Goal: Task Accomplishment & Management: Complete application form

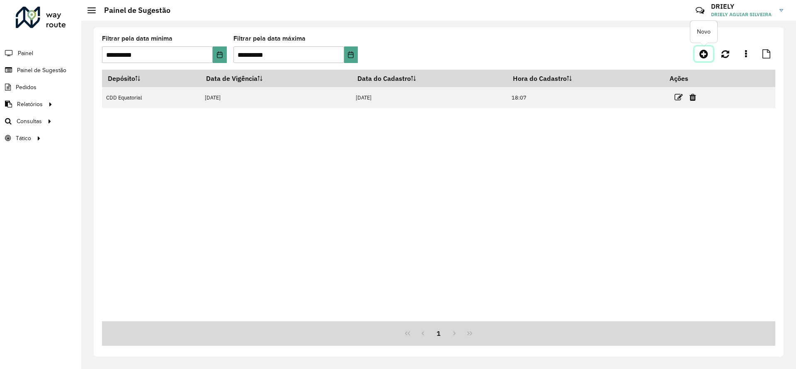
click at [703, 54] on icon at bounding box center [703, 54] width 9 height 10
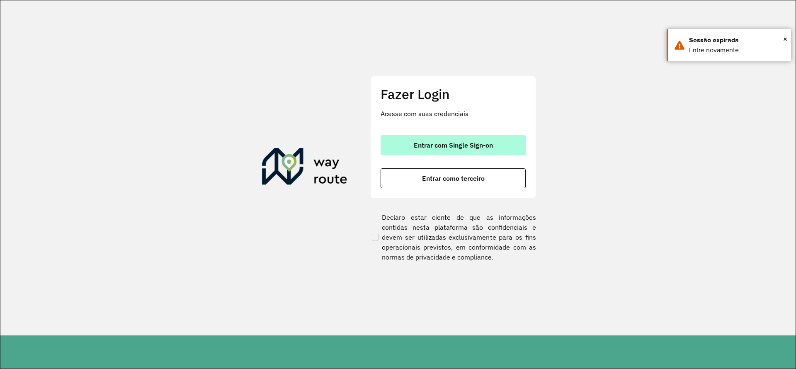
click at [441, 148] on span "Entrar com Single Sign-on" at bounding box center [453, 145] width 79 height 7
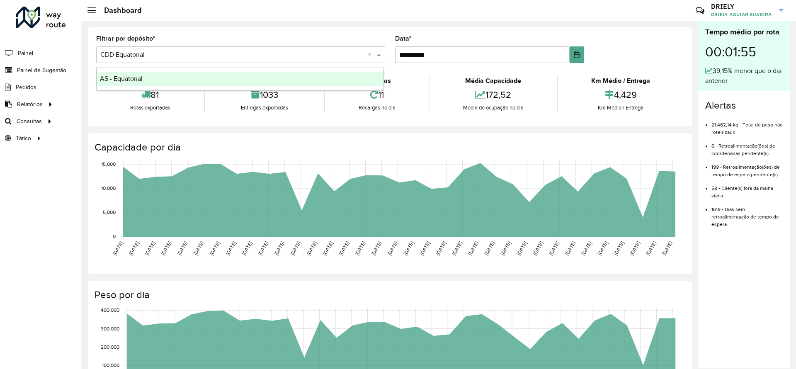
click at [171, 56] on input "text" at bounding box center [232, 55] width 264 height 10
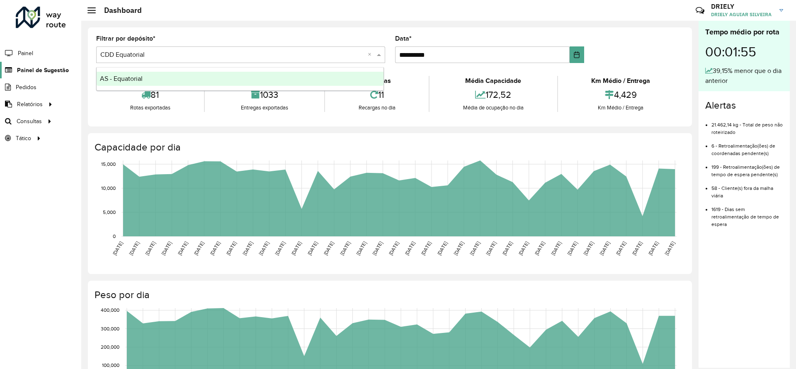
click at [53, 69] on span "Painel de Sugestão" at bounding box center [43, 70] width 52 height 9
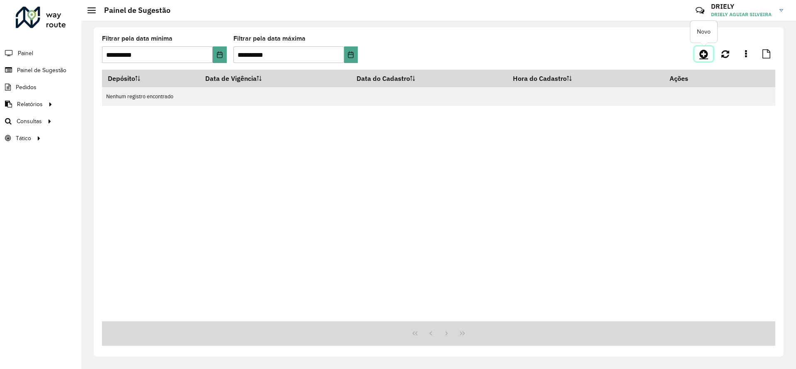
click at [701, 55] on icon at bounding box center [703, 54] width 9 height 10
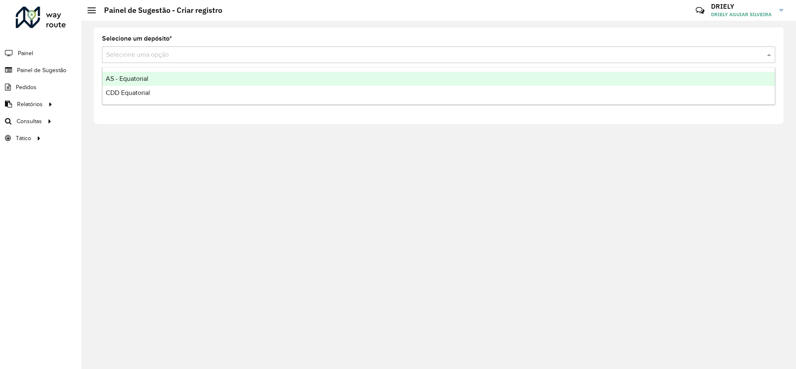
click at [165, 58] on input "text" at bounding box center [430, 55] width 648 height 10
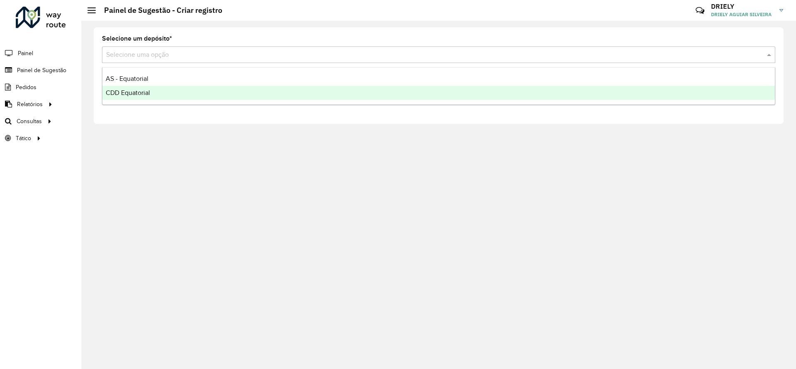
click at [136, 92] on span "CDD Equatorial" at bounding box center [128, 92] width 44 height 7
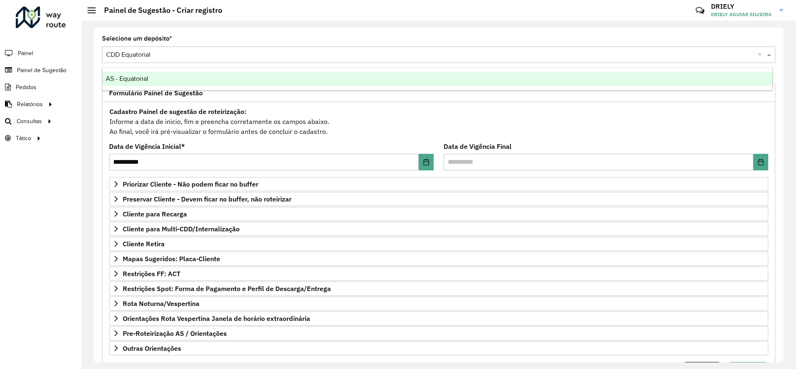
click at [138, 58] on input "text" at bounding box center [430, 55] width 648 height 10
click at [136, 85] on div "AS - Equatorial" at bounding box center [437, 79] width 670 height 14
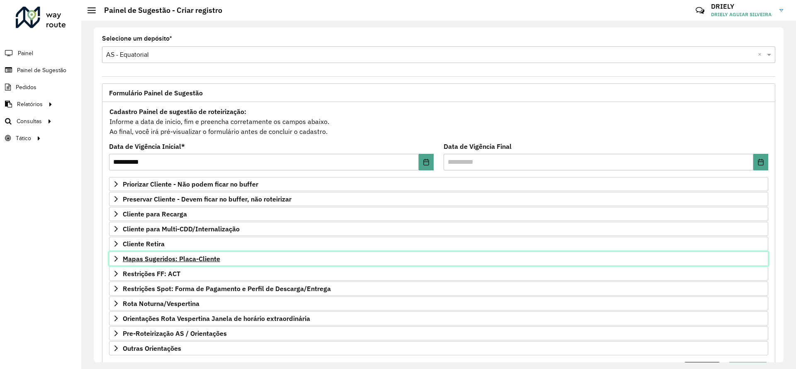
click at [198, 261] on span "Mapas Sugeridos: Placa-Cliente" at bounding box center [171, 258] width 97 height 7
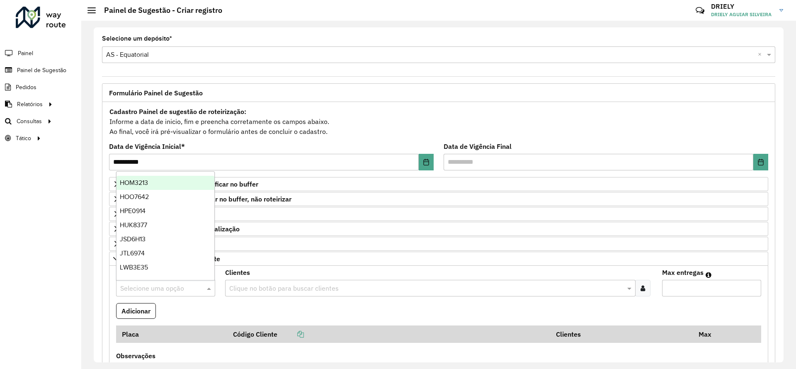
click at [164, 288] on input "text" at bounding box center [157, 288] width 74 height 10
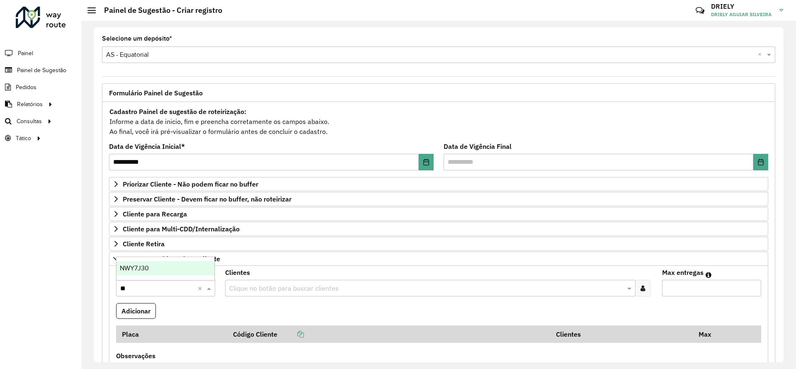
type input "***"
click at [145, 267] on span "NWY7J30" at bounding box center [134, 267] width 29 height 7
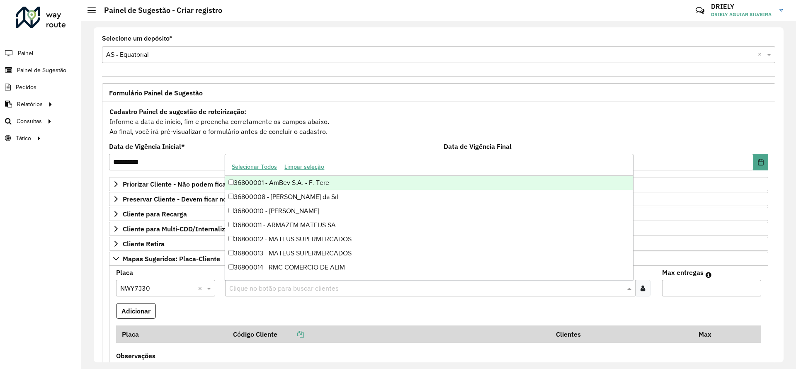
click at [308, 286] on input "text" at bounding box center [425, 288] width 397 height 10
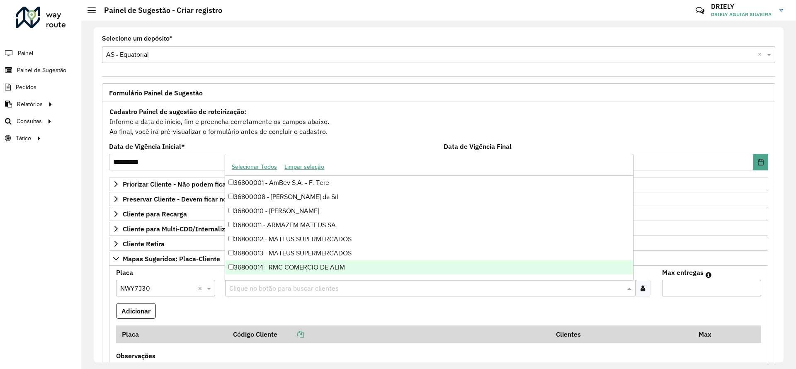
click at [269, 310] on formly-field "Adicionar" at bounding box center [438, 314] width 655 height 22
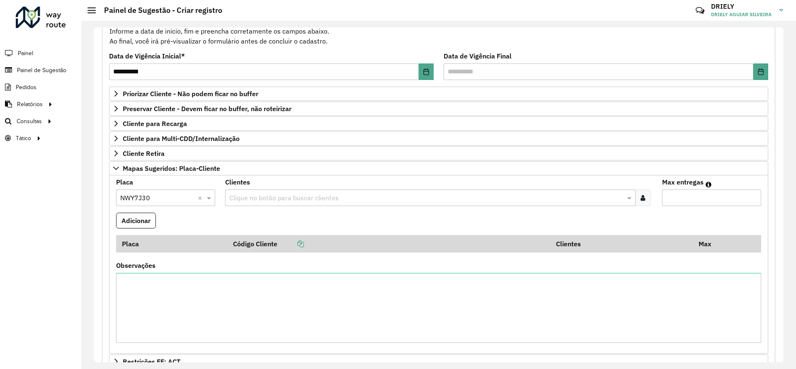
scroll to position [107, 0]
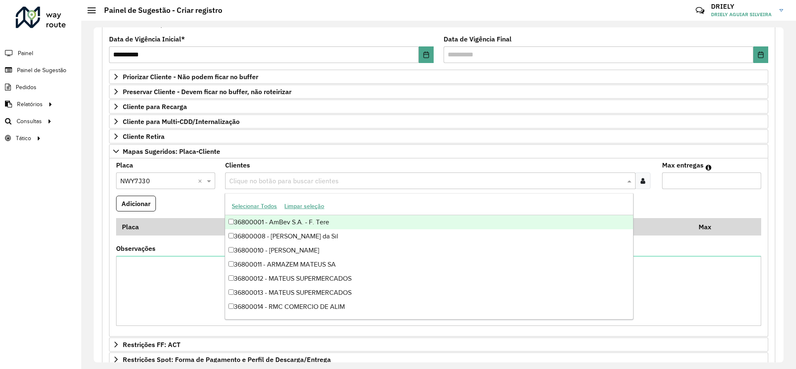
click at [291, 184] on input "text" at bounding box center [425, 181] width 397 height 10
type input "*"
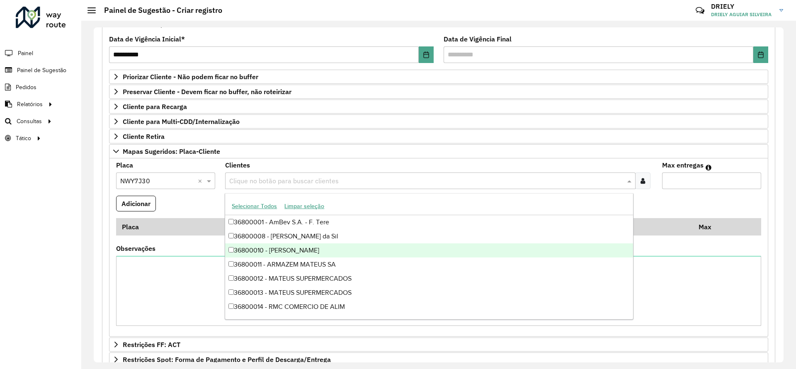
click at [309, 179] on input "text" at bounding box center [425, 181] width 397 height 10
click at [696, 174] on input "Max entregas" at bounding box center [711, 180] width 99 height 17
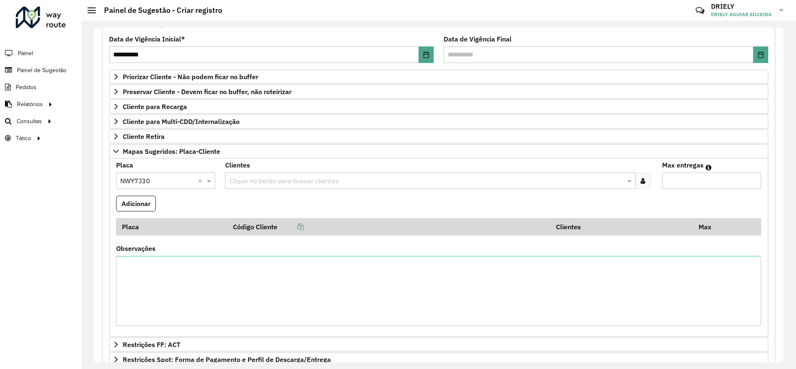
type input "*"
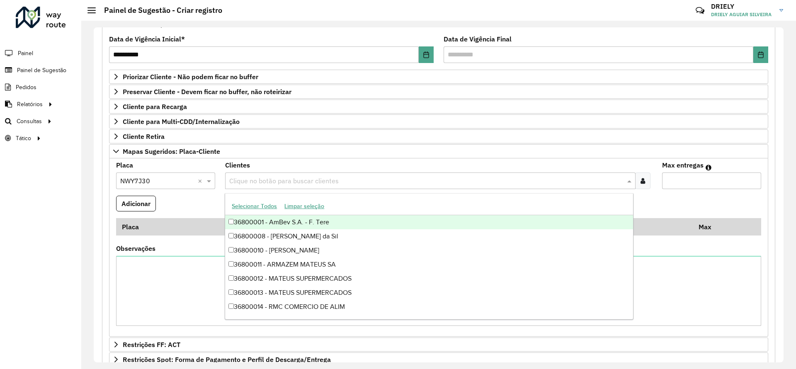
click at [469, 179] on input "text" at bounding box center [425, 181] width 397 height 10
click at [299, 223] on div "36800001 - AmBev S.A. - F. Tere" at bounding box center [428, 222] width 407 height 14
click at [711, 195] on formly-field "Max entregas *" at bounding box center [711, 179] width 109 height 34
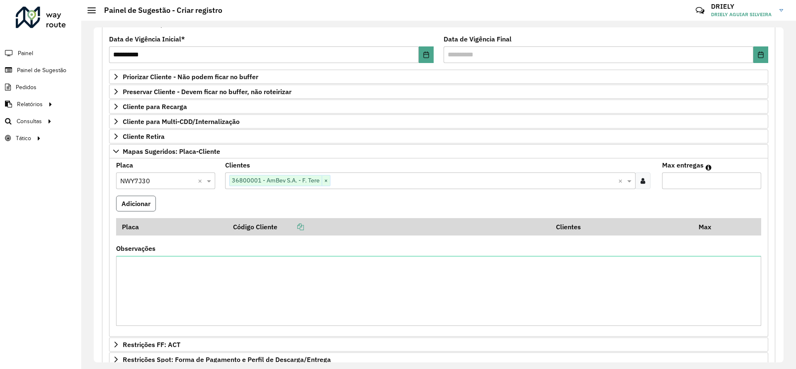
click at [127, 198] on button "Adicionar" at bounding box center [136, 204] width 40 height 16
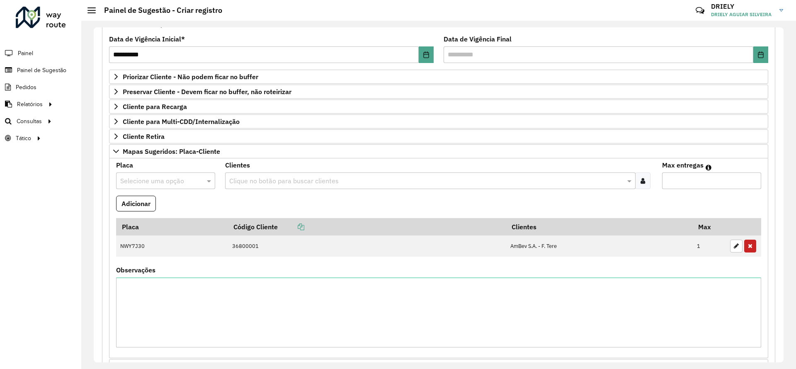
drag, startPoint x: 780, startPoint y: 106, endPoint x: 781, endPoint y: 137, distance: 31.5
click at [781, 137] on div "**********" at bounding box center [439, 194] width 690 height 335
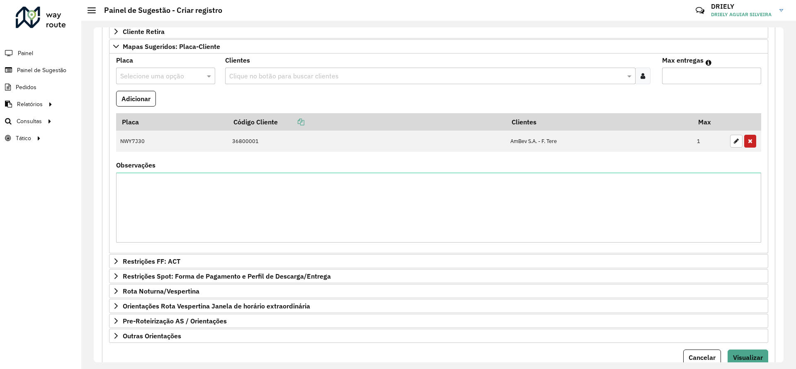
scroll to position [244, 0]
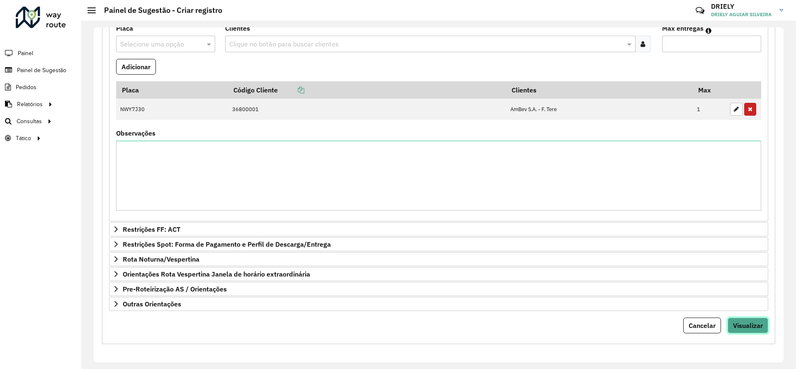
click at [744, 326] on span "Visualizar" at bounding box center [748, 325] width 30 height 8
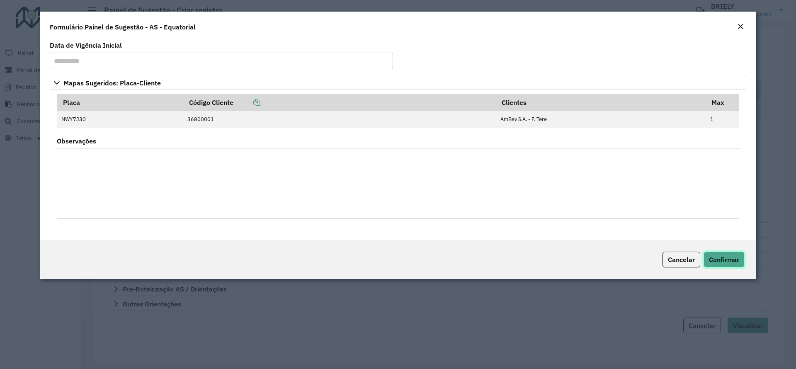
click at [726, 264] on button "Confirmar" at bounding box center [723, 260] width 41 height 16
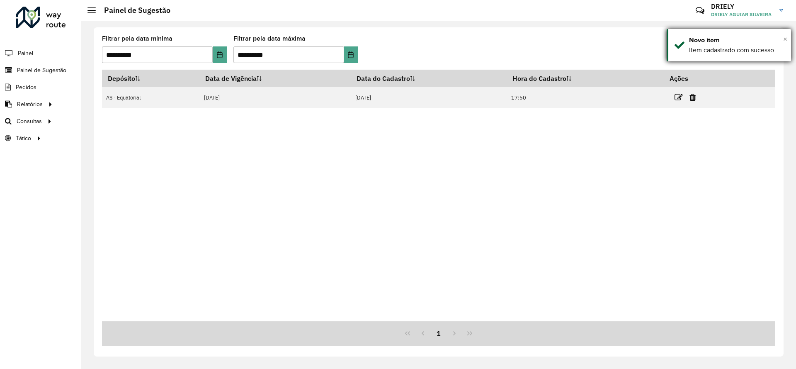
click at [784, 36] on span "×" at bounding box center [785, 38] width 4 height 9
click at [526, 38] on formly-group "**********" at bounding box center [351, 53] width 498 height 34
click at [713, 63] on div "**********" at bounding box center [438, 53] width 673 height 34
click at [705, 56] on icon at bounding box center [703, 54] width 9 height 10
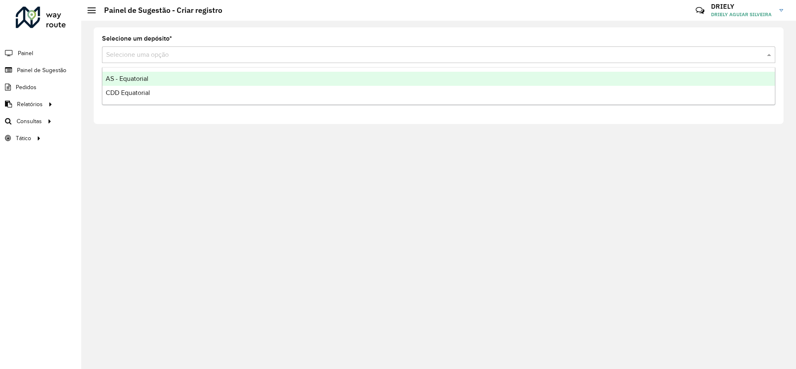
click at [154, 54] on input "text" at bounding box center [430, 55] width 648 height 10
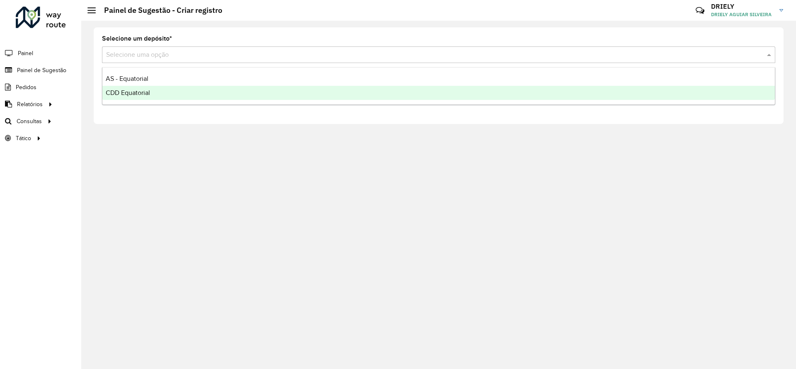
click at [123, 98] on div "CDD Equatorial" at bounding box center [438, 93] width 672 height 14
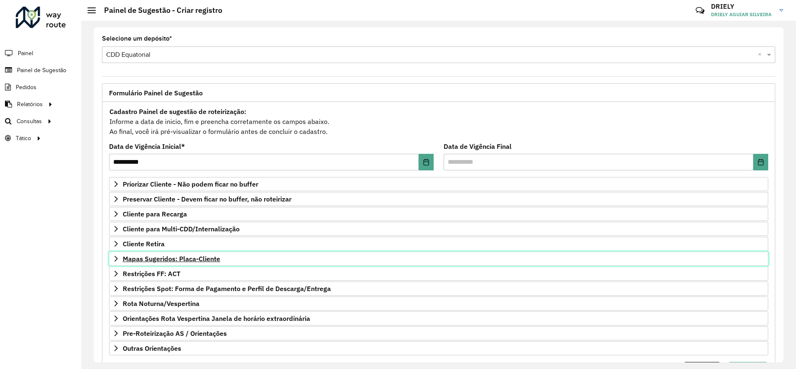
click at [183, 259] on span "Mapas Sugeridos: Placa-Cliente" at bounding box center [171, 258] width 97 height 7
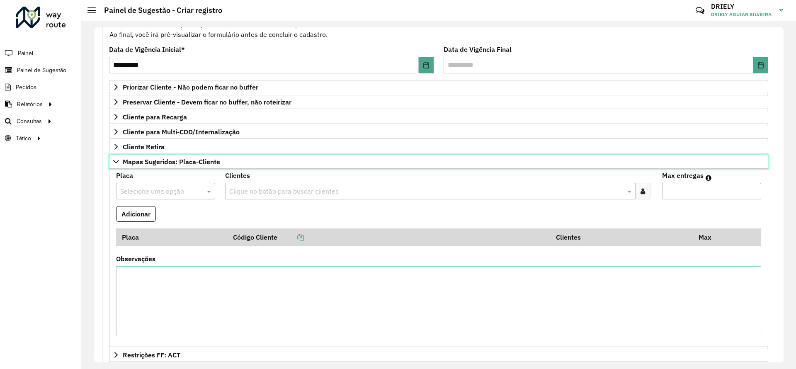
scroll to position [98, 0]
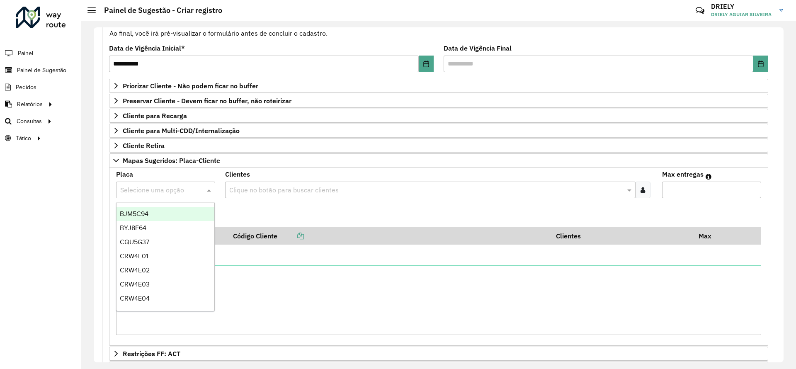
click at [156, 183] on div "Selecione uma opção" at bounding box center [165, 189] width 99 height 17
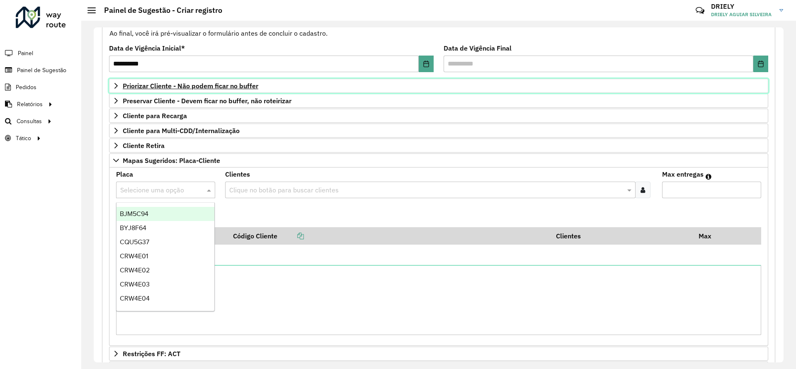
click at [189, 84] on span "Priorizar Cliente - Não podem ficar no buffer" at bounding box center [191, 85] width 136 height 7
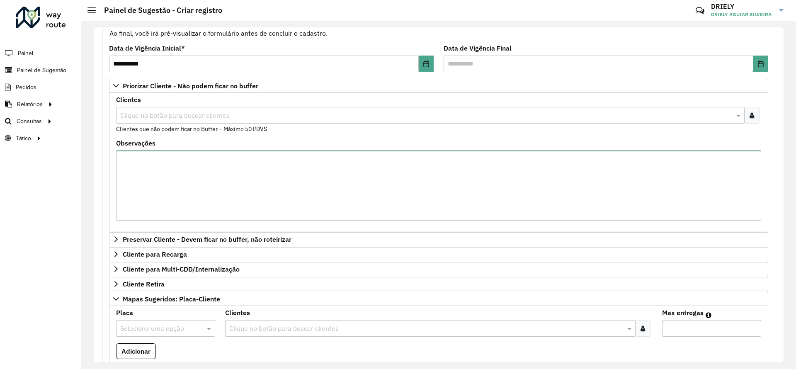
click at [217, 198] on textarea "Observações" at bounding box center [438, 185] width 645 height 70
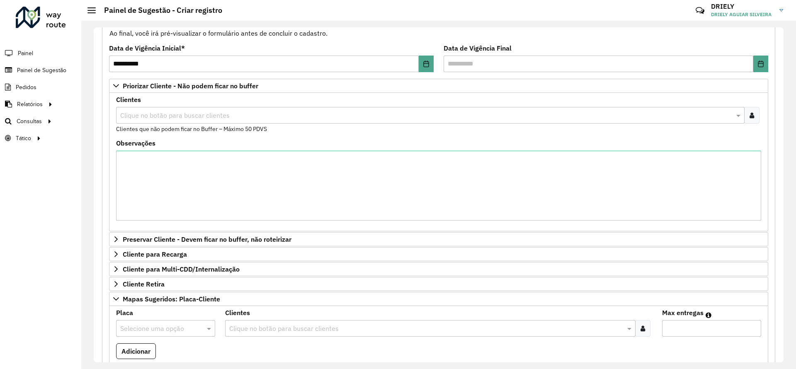
click at [749, 112] on icon at bounding box center [751, 115] width 5 height 7
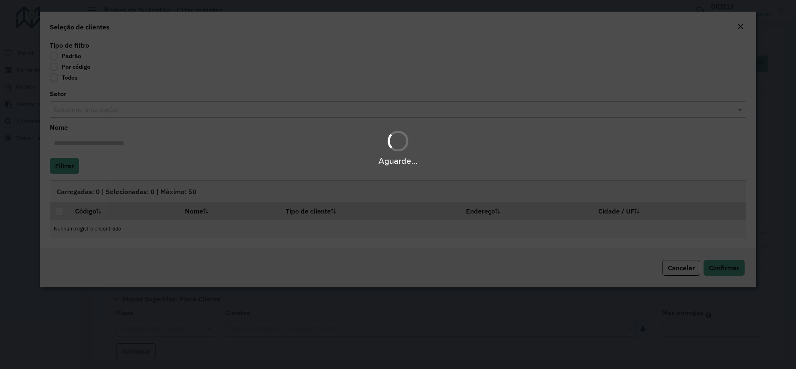
click at [53, 71] on div "Aguarde..." at bounding box center [398, 184] width 796 height 369
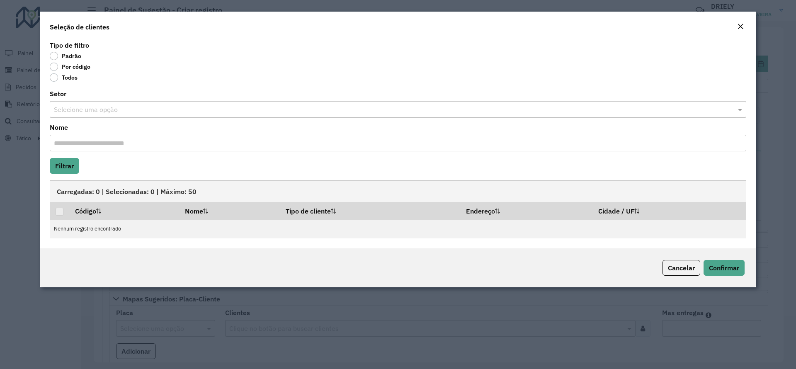
click at [55, 69] on label "Por código" at bounding box center [70, 67] width 41 height 8
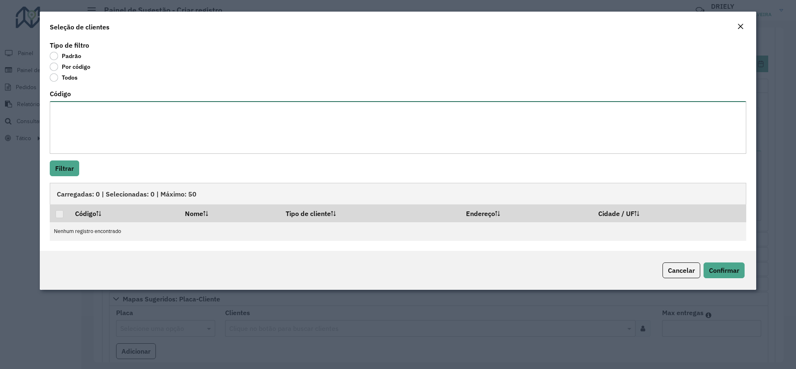
click at [97, 116] on textarea "Código" at bounding box center [398, 127] width 696 height 53
paste textarea "**********"
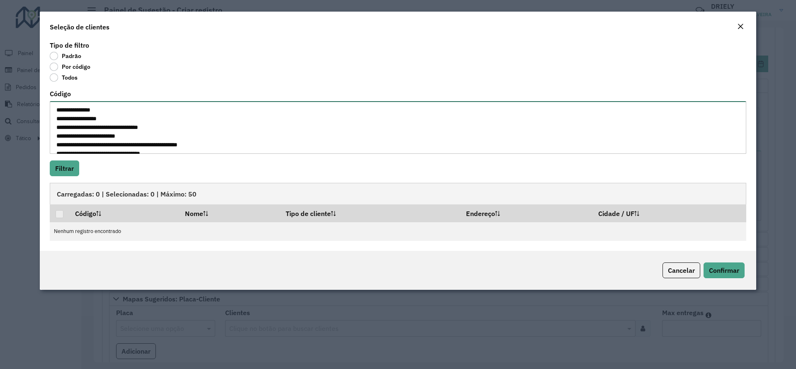
scroll to position [151, 0]
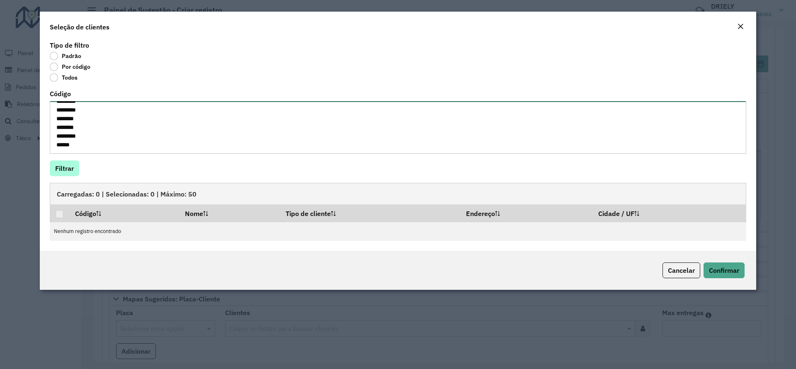
type textarea "**********"
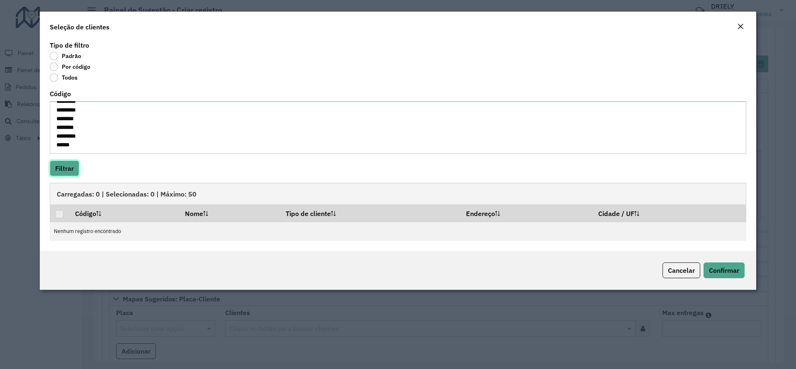
click at [72, 172] on button "Filtrar" at bounding box center [64, 168] width 29 height 16
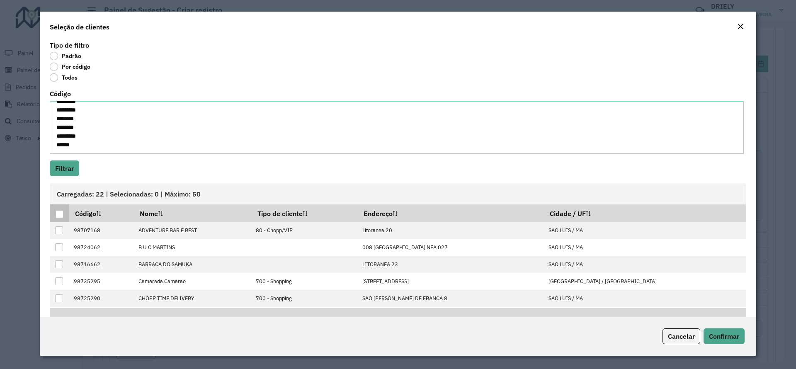
click at [60, 216] on div at bounding box center [60, 214] width 8 height 8
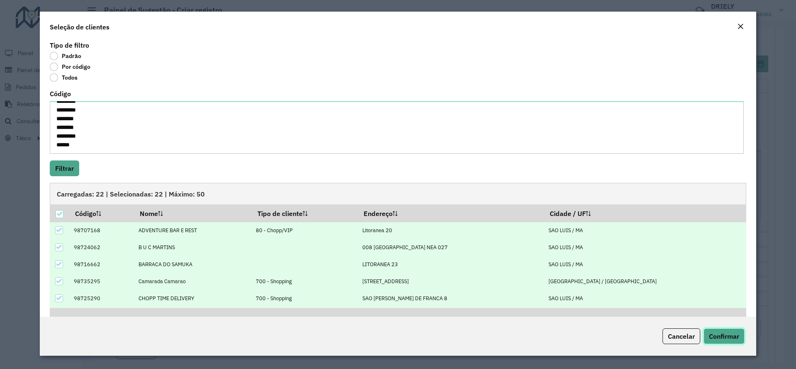
click at [709, 335] on span "Confirmar" at bounding box center [724, 336] width 30 height 8
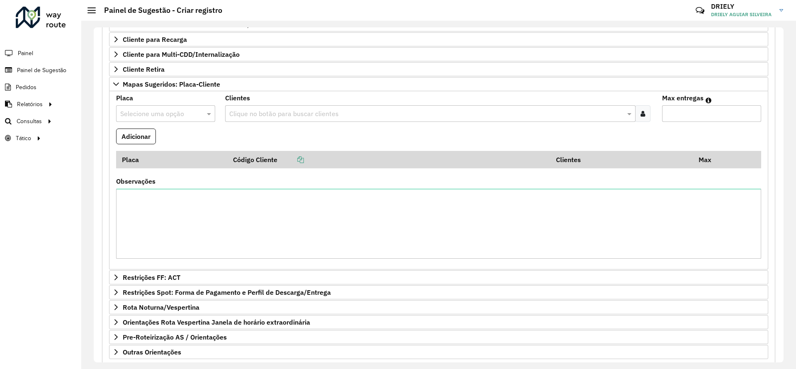
scroll to position [361, 0]
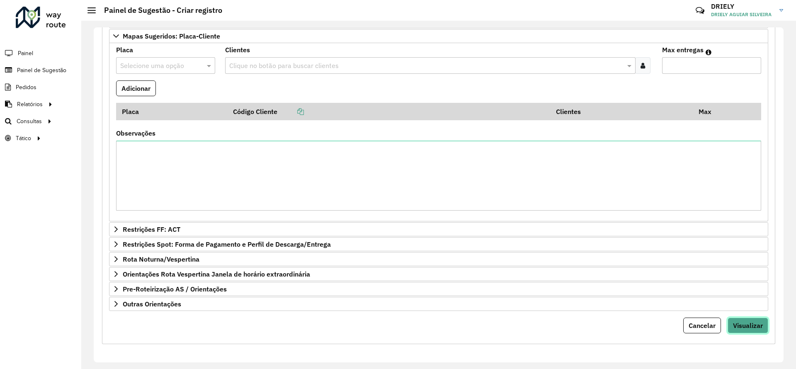
click at [744, 322] on span "Visualizar" at bounding box center [748, 325] width 30 height 8
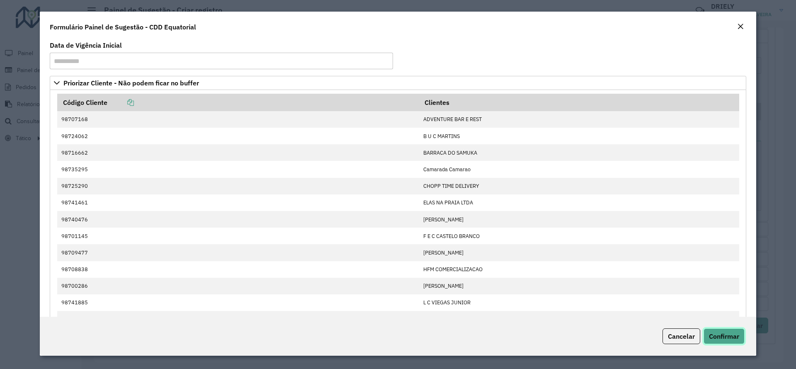
click at [731, 329] on button "Confirmar" at bounding box center [723, 336] width 41 height 16
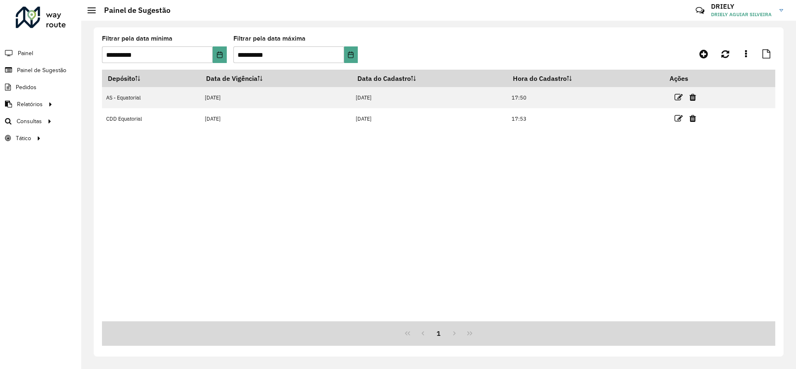
click at [497, 177] on div "Depósito Data de Vigência Data do Cadastro Hora do Cadastro Ações AS - Equatori…" at bounding box center [438, 196] width 673 height 252
